Goal: Transaction & Acquisition: Purchase product/service

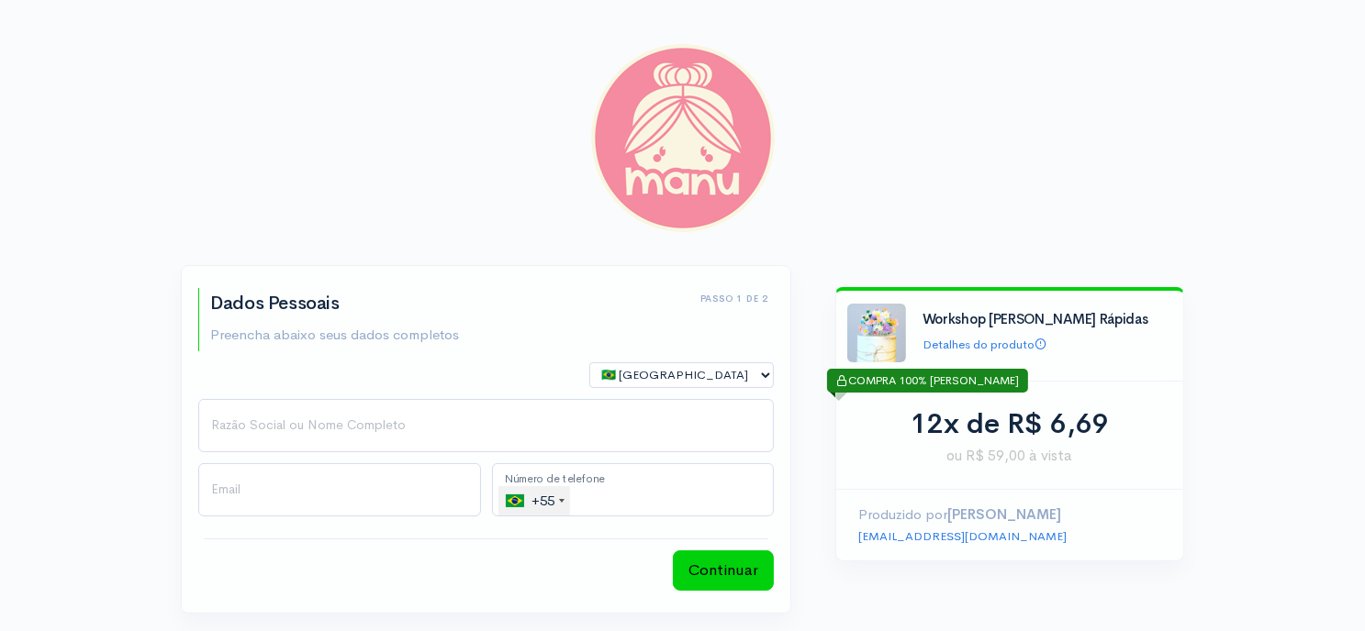
click at [562, 503] on div "+55" at bounding box center [538, 500] width 64 height 29
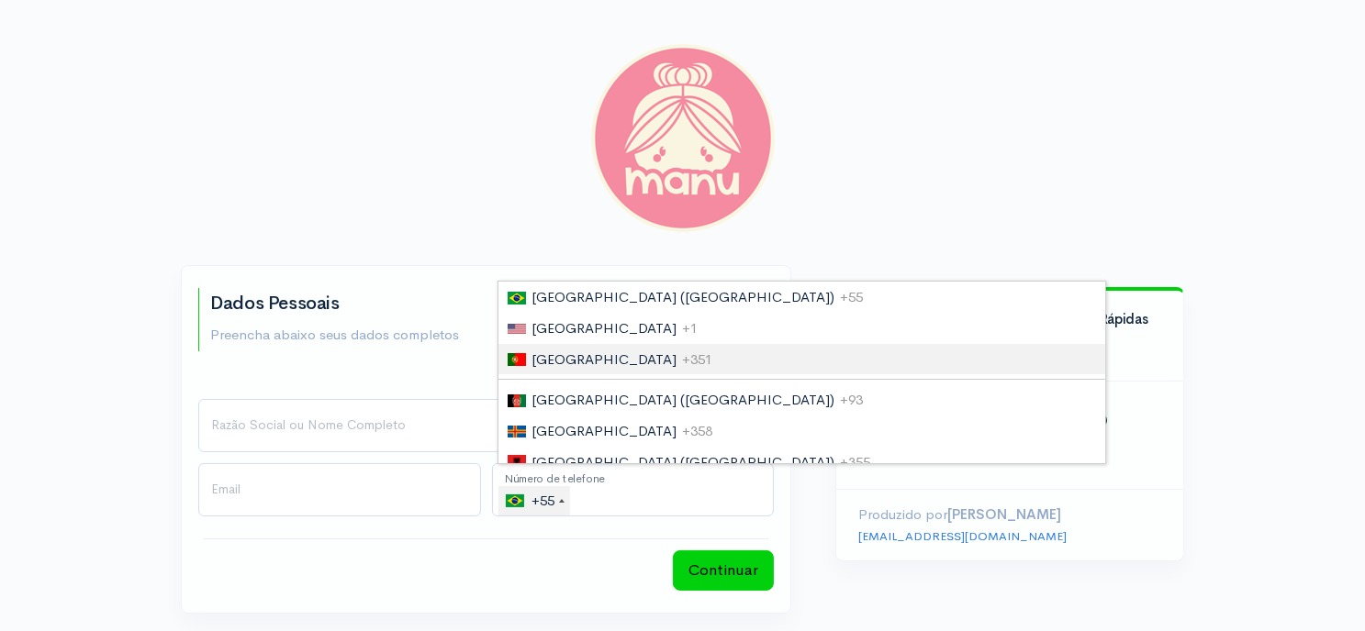
click at [567, 364] on span "[GEOGRAPHIC_DATA]" at bounding box center [603, 359] width 145 height 17
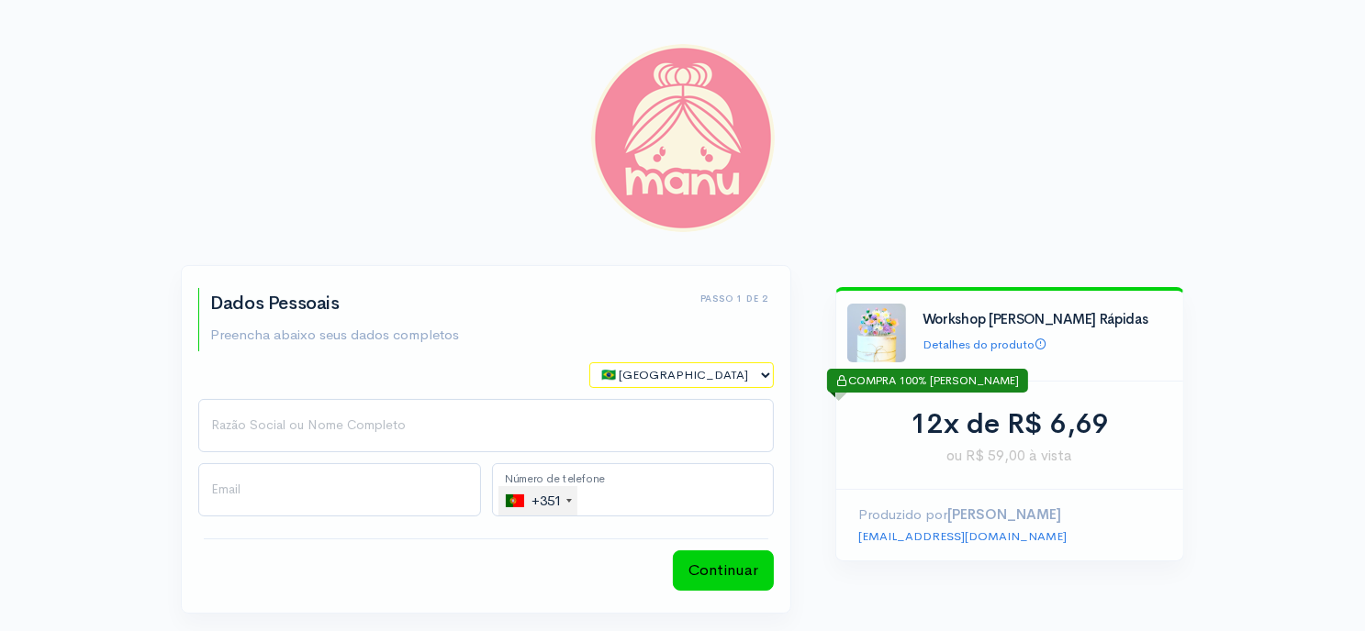
click at [764, 379] on select "🇧🇷 [GEOGRAPHIC_DATA] 🇵🇹 [GEOGRAPHIC_DATA] 🇺🇸 [GEOGRAPHIC_DATA] 🇦🇷 [GEOGRAPHIC_D…" at bounding box center [681, 375] width 184 height 27
select select "PT"
click at [589, 362] on select "🇧🇷 [GEOGRAPHIC_DATA] 🇵🇹 [GEOGRAPHIC_DATA] 🇺🇸 [GEOGRAPHIC_DATA] 🇦🇷 [GEOGRAPHIC_D…" at bounding box center [681, 375] width 184 height 27
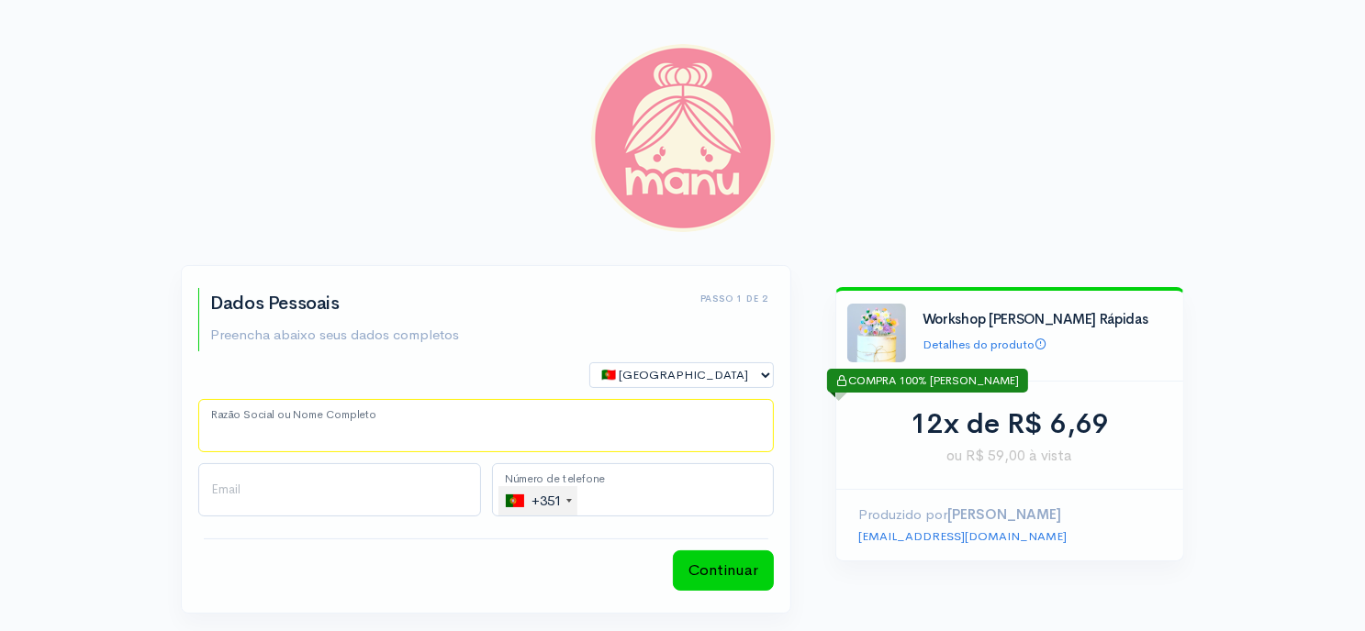
click at [446, 418] on input "Razão Social ou Nome Completo" at bounding box center [485, 425] width 575 height 53
type input "[PERSON_NAME]"
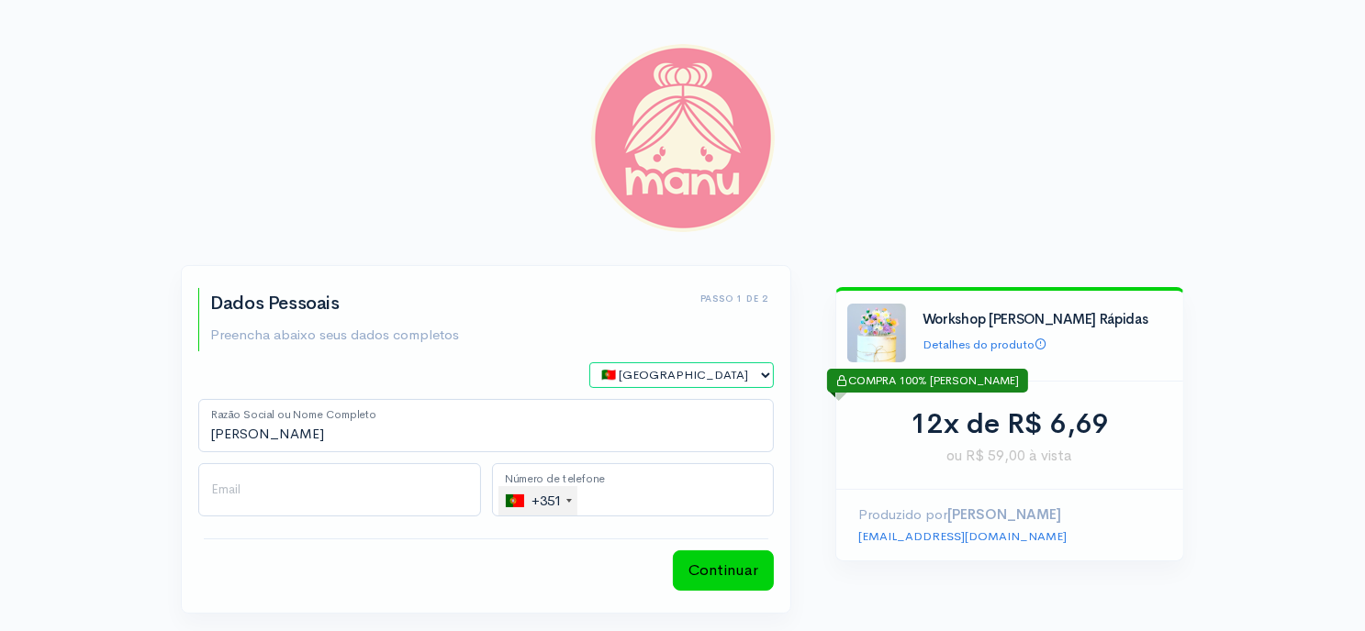
type input "[EMAIL_ADDRESS][DOMAIN_NAME]"
type input "[PHONE_NUMBER]"
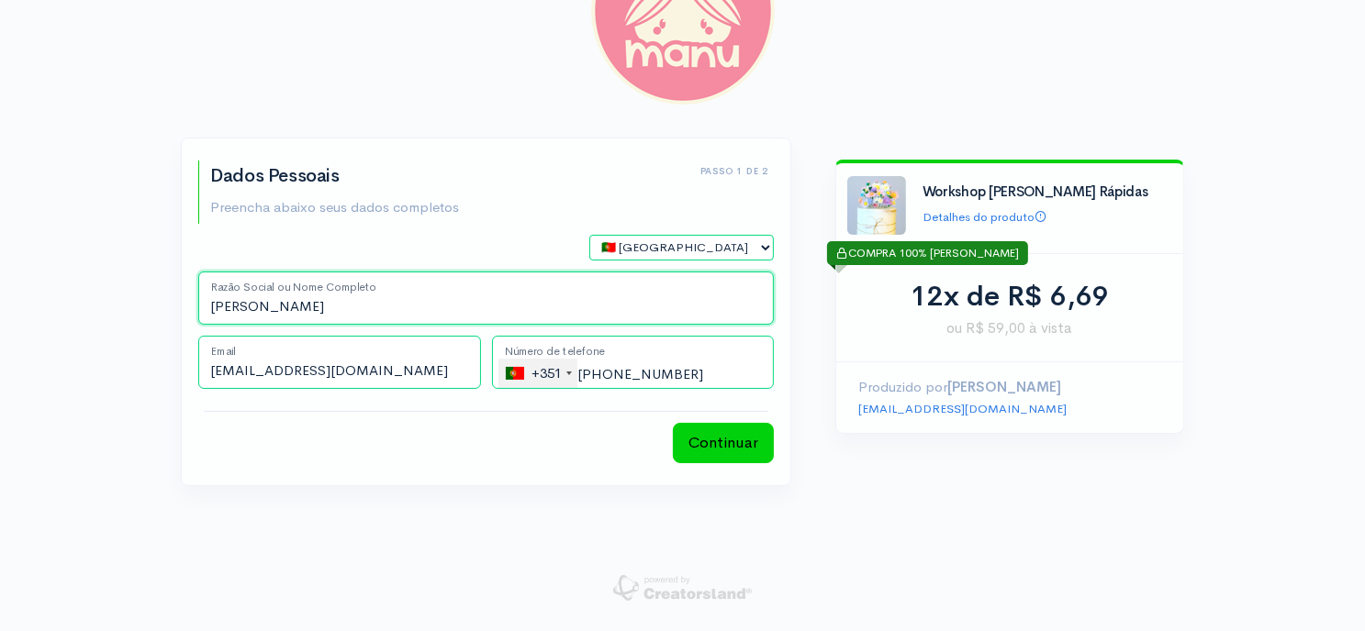
scroll to position [128, 0]
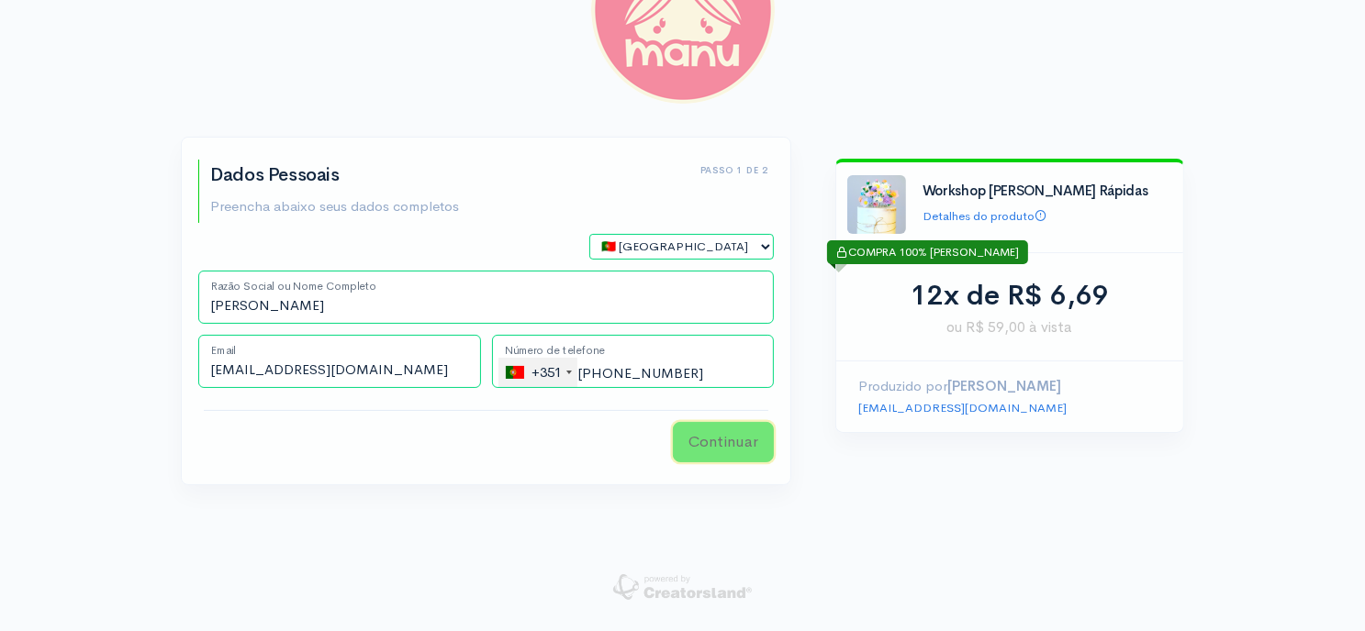
click at [723, 444] on button "Continuar" at bounding box center [723, 442] width 101 height 40
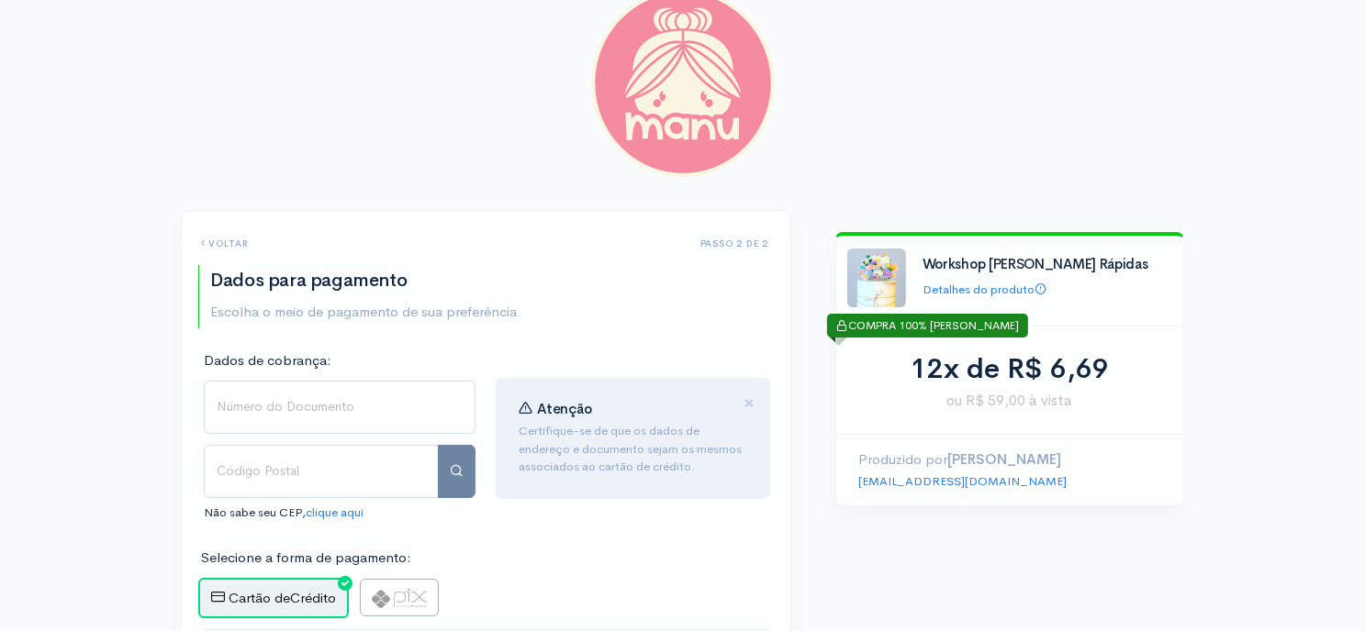
scroll to position [0, 0]
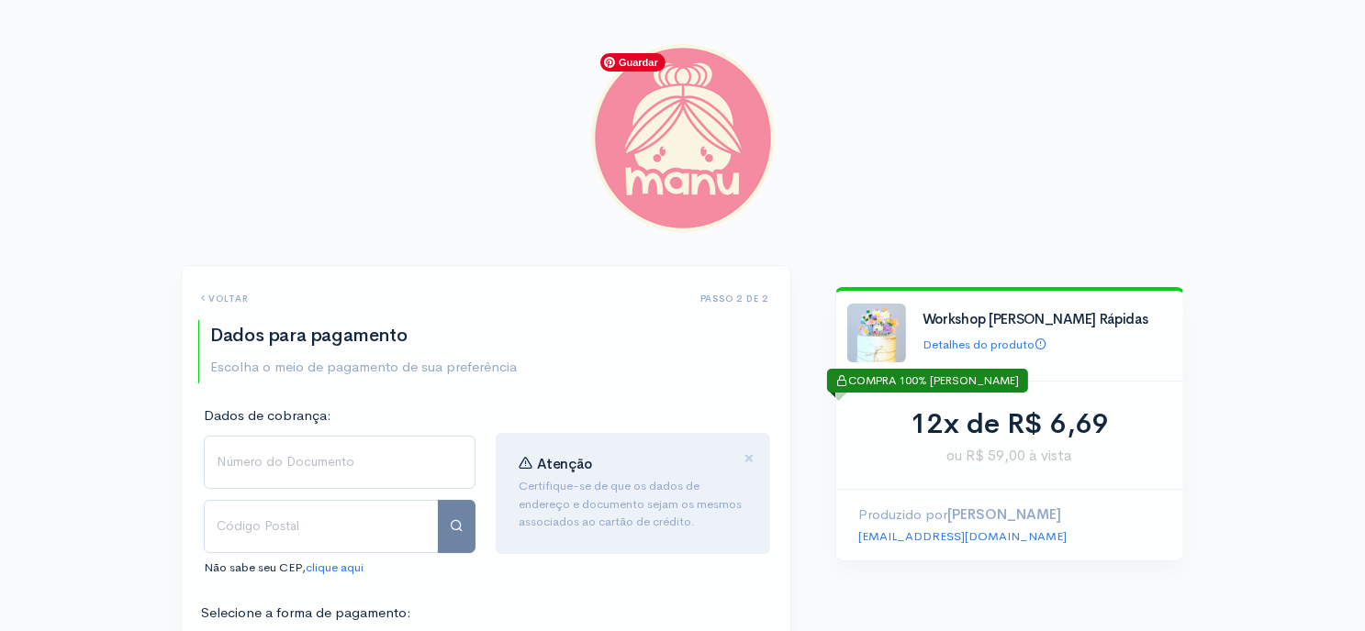
click at [705, 139] on img at bounding box center [683, 138] width 184 height 188
click at [229, 300] on h6 "voltar" at bounding box center [223, 299] width 50 height 10
